Goal: Transaction & Acquisition: Purchase product/service

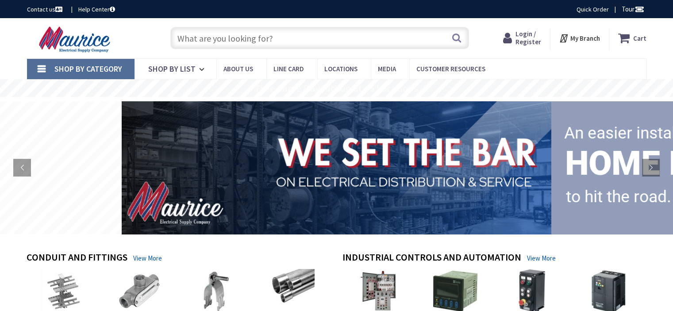
click at [527, 42] on span "Login / Register" at bounding box center [528, 38] width 26 height 16
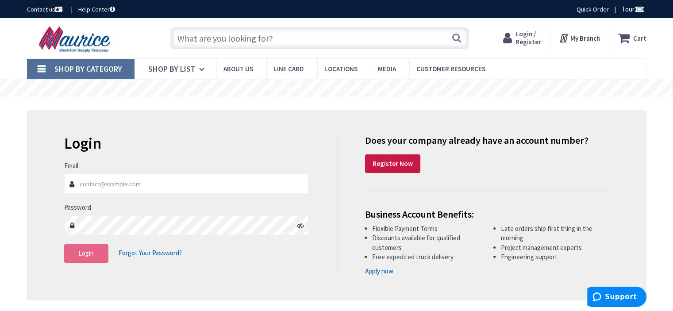
type input "[PERSON_NAME][EMAIL_ADDRESS][DOMAIN_NAME]"
click at [96, 253] on button "Login" at bounding box center [86, 253] width 44 height 19
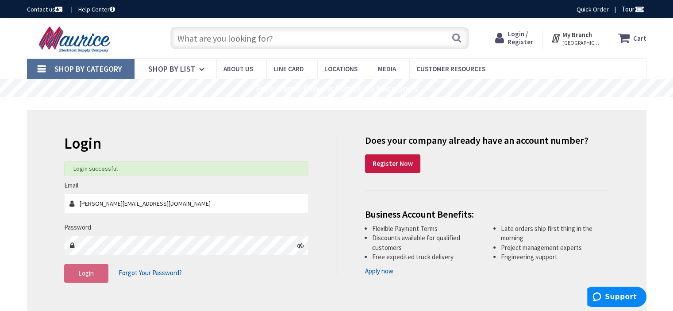
click at [195, 42] on input "text" at bounding box center [319, 38] width 298 height 22
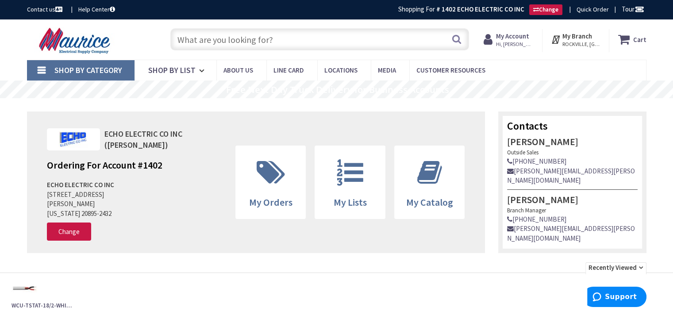
drag, startPoint x: 0, startPoint y: 0, endPoint x: 195, endPoint y: 42, distance: 199.0
click at [195, 42] on input "text" at bounding box center [319, 39] width 298 height 22
click at [192, 42] on input "text" at bounding box center [319, 39] width 298 height 22
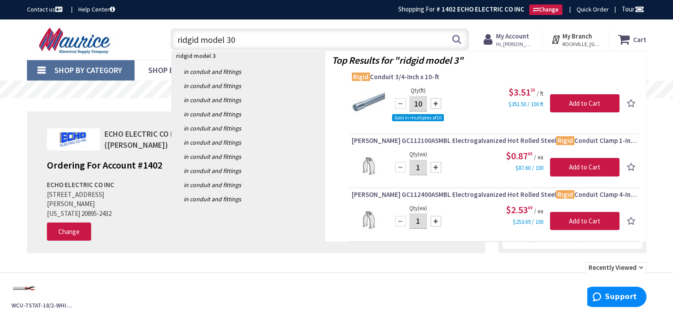
type input "ridgid model 300"
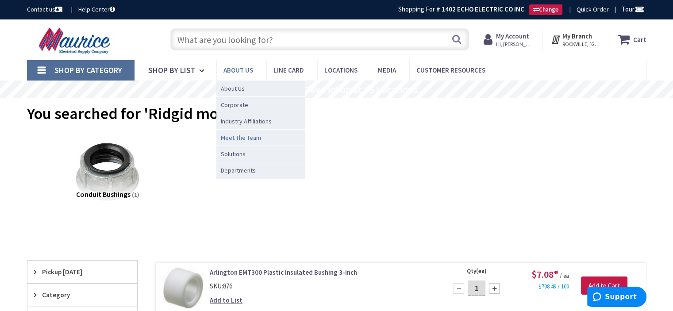
click at [233, 138] on span "Meet The Team" at bounding box center [241, 137] width 40 height 9
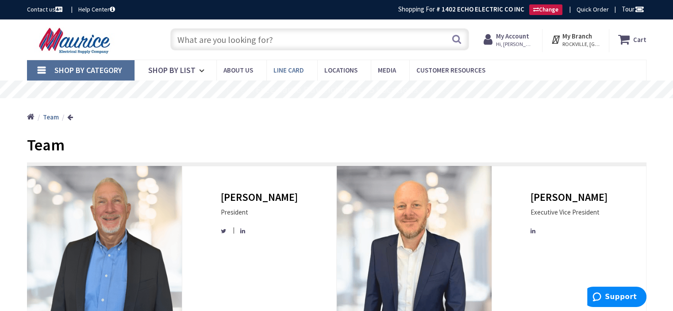
click at [287, 69] on span "Line Card" at bounding box center [288, 70] width 31 height 8
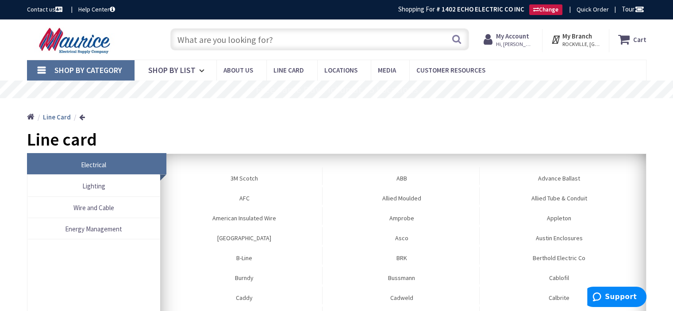
click at [82, 210] on span "Wire and Cable" at bounding box center [93, 208] width 123 height 12
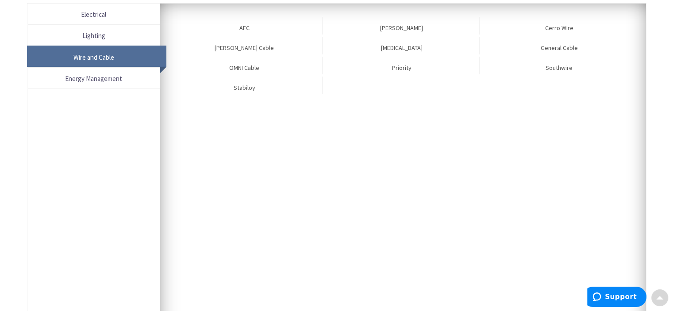
scroll to position [153, 0]
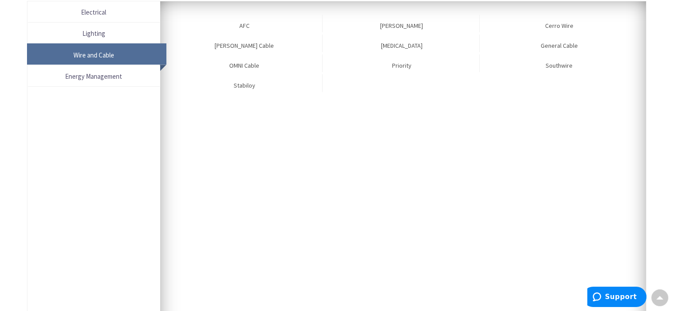
click at [86, 9] on span "Electrical" at bounding box center [93, 12] width 123 height 12
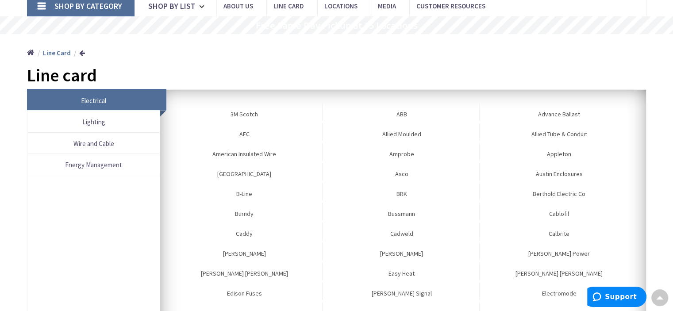
scroll to position [0, 0]
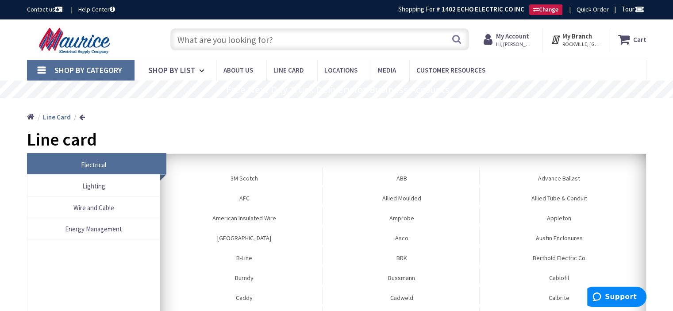
click at [271, 38] on input "text" at bounding box center [319, 39] width 298 height 22
